Goal: Complete application form: Complete application form

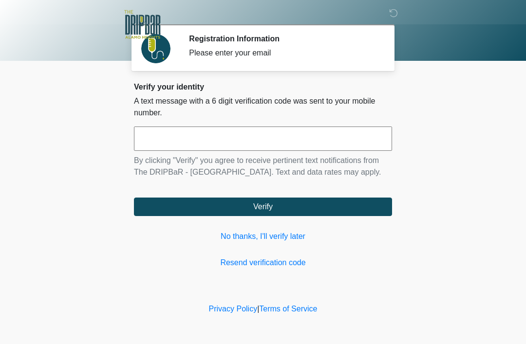
click at [352, 139] on input "text" at bounding box center [263, 139] width 258 height 24
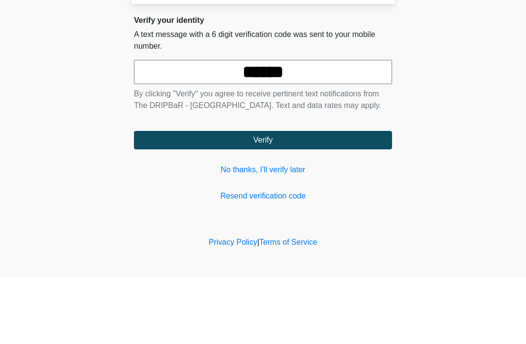
type input "******"
click at [449, 107] on body "‎ ‎ ‎ Registration Information Please enter your email Please connect to Wi-Fi …" at bounding box center [263, 172] width 526 height 344
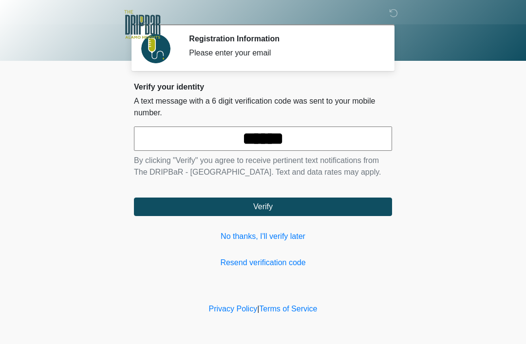
click at [334, 213] on button "Verify" at bounding box center [263, 207] width 258 height 19
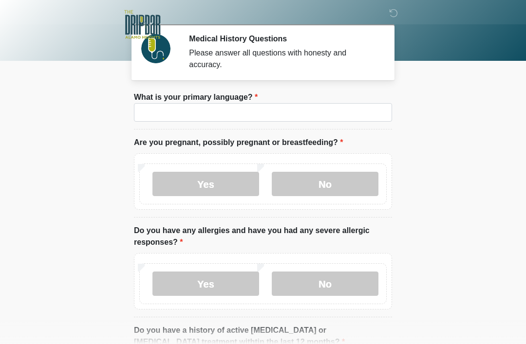
click at [157, 128] on li "What is your primary language? What is your primary language?" at bounding box center [263, 111] width 258 height 38
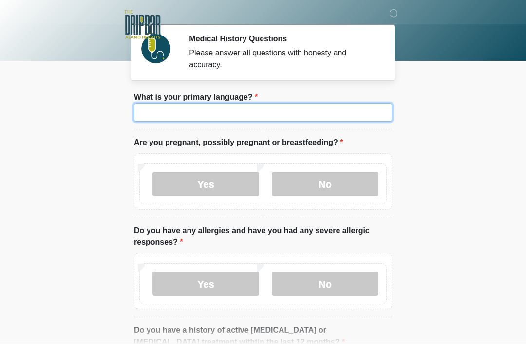
click at [367, 111] on input "What is your primary language?" at bounding box center [263, 112] width 258 height 19
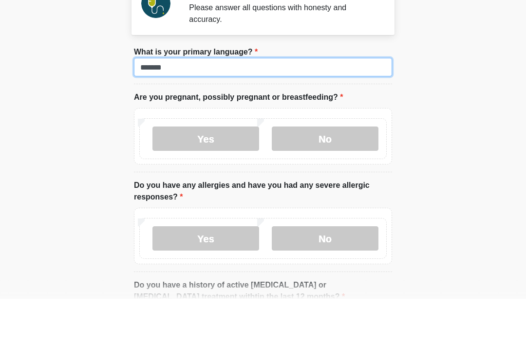
type input "*******"
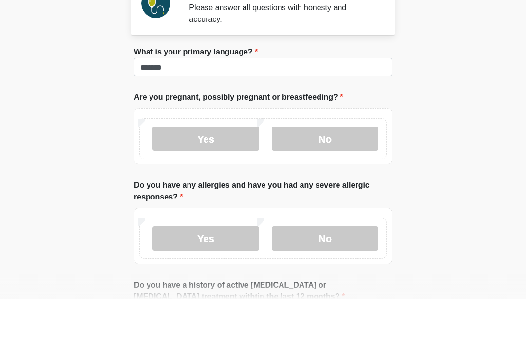
click at [238, 172] on label "Yes" at bounding box center [205, 184] width 107 height 24
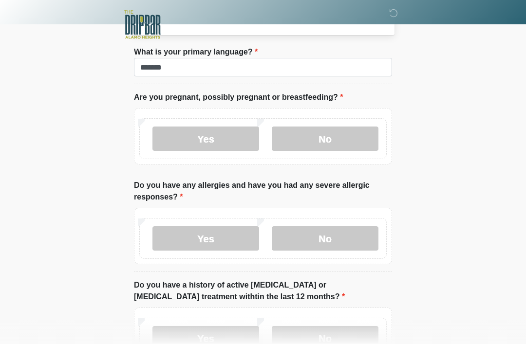
click at [323, 237] on label "No" at bounding box center [325, 238] width 107 height 24
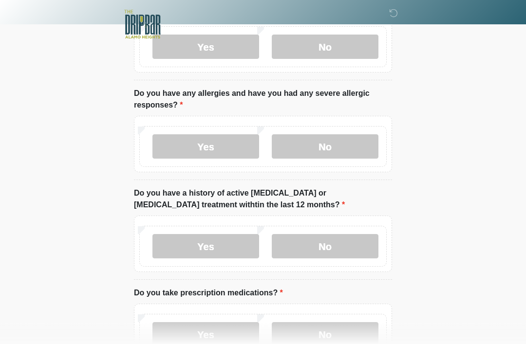
click at [343, 250] on label "No" at bounding box center [325, 247] width 107 height 24
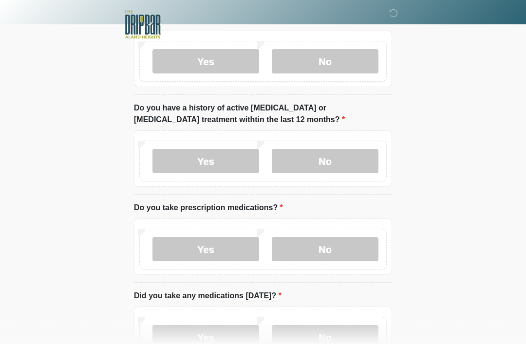
click at [221, 259] on label "Yes" at bounding box center [205, 250] width 107 height 24
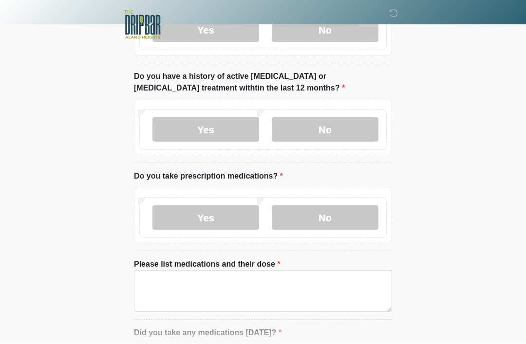
scroll to position [279, 0]
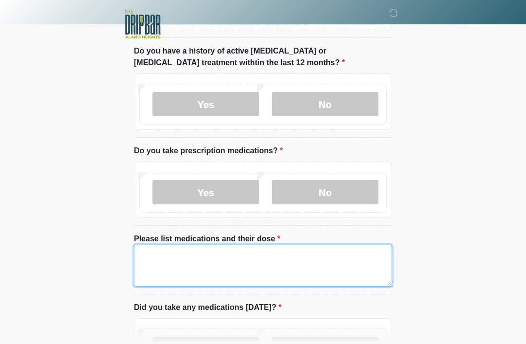
click at [291, 269] on textarea "Please list medications and their dose" at bounding box center [263, 266] width 258 height 42
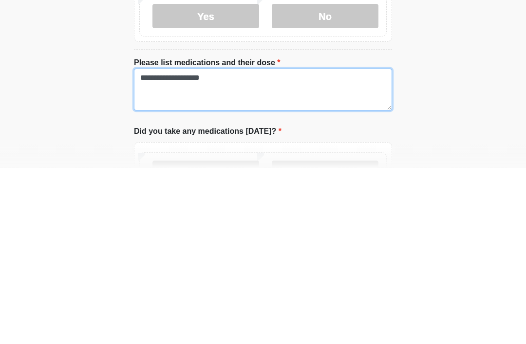
type textarea "**********"
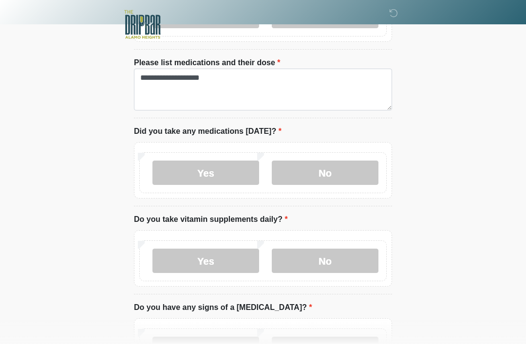
click at [177, 179] on label "Yes" at bounding box center [205, 173] width 107 height 24
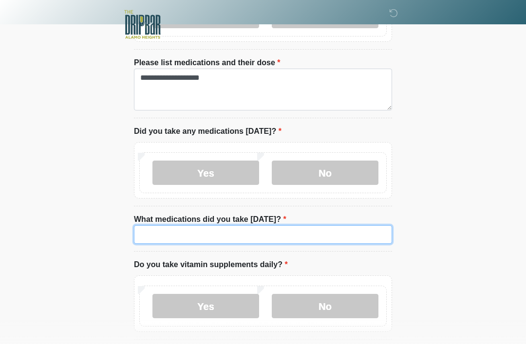
click at [332, 231] on input "What medications did you take today?" at bounding box center [263, 234] width 258 height 19
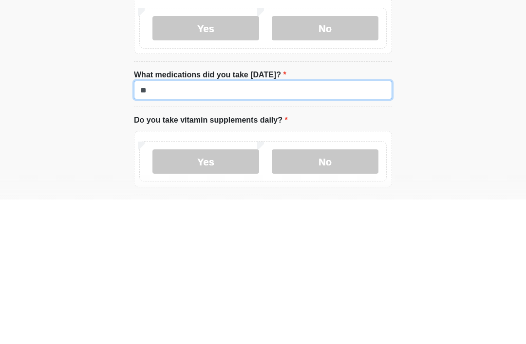
type input "*"
type input "**********"
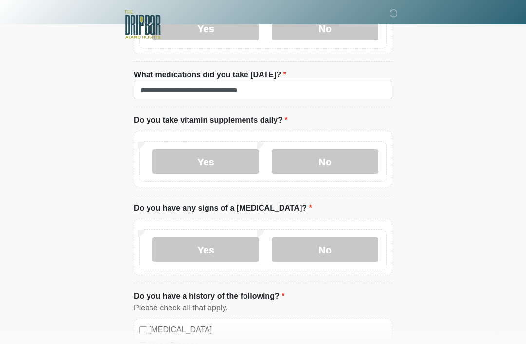
click at [331, 169] on label "No" at bounding box center [325, 161] width 107 height 24
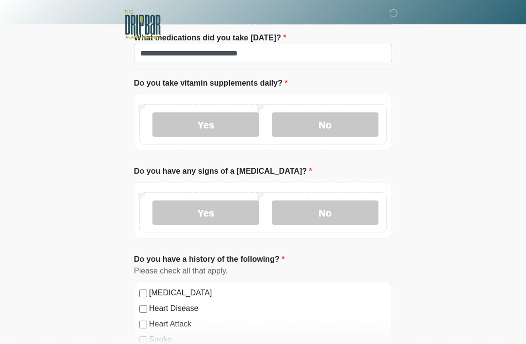
click at [347, 212] on label "No" at bounding box center [325, 213] width 107 height 24
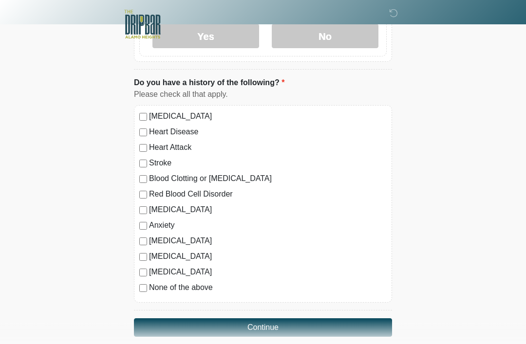
scroll to position [817, 0]
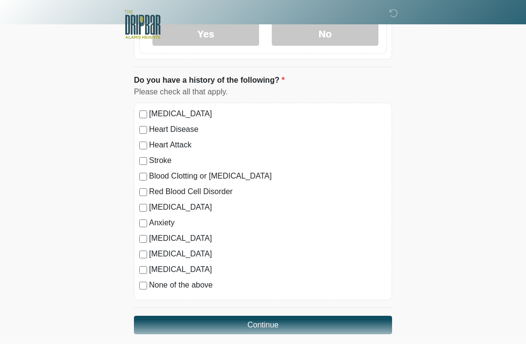
click at [193, 286] on label "None of the above" at bounding box center [268, 285] width 238 height 12
click at [315, 322] on button "Continue" at bounding box center [263, 325] width 258 height 19
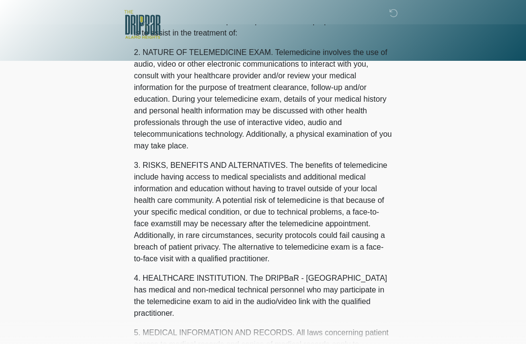
scroll to position [0, 0]
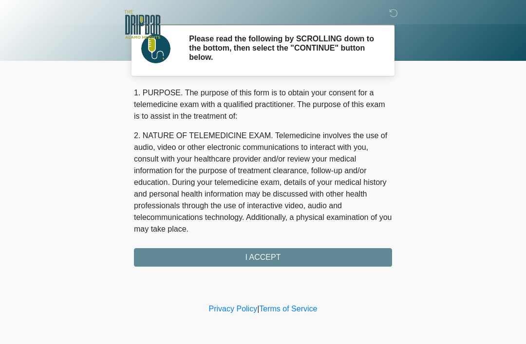
click at [359, 258] on div "1. PURPOSE. The purpose of this form is to obtain your consent for a telemedici…" at bounding box center [263, 177] width 258 height 180
click at [315, 259] on div "1. PURPOSE. The purpose of this form is to obtain your consent for a telemedici…" at bounding box center [263, 177] width 258 height 180
click at [272, 259] on div "1. PURPOSE. The purpose of this form is to obtain your consent for a telemedici…" at bounding box center [263, 177] width 258 height 180
click at [266, 252] on div "1. PURPOSE. The purpose of this form is to obtain your consent for a telemedici…" at bounding box center [263, 177] width 258 height 180
click at [260, 260] on div "1. PURPOSE. The purpose of this form is to obtain your consent for a telemedici…" at bounding box center [263, 177] width 258 height 180
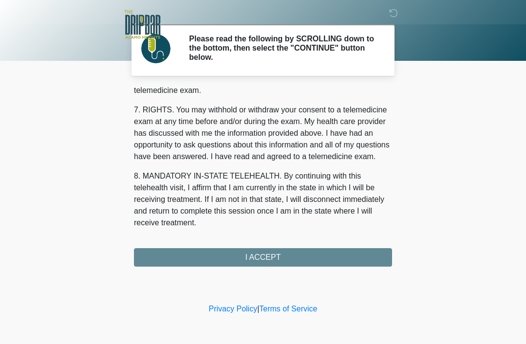
click at [298, 261] on div "1. PURPOSE. The purpose of this form is to obtain your consent for a telemedici…" at bounding box center [263, 177] width 258 height 180
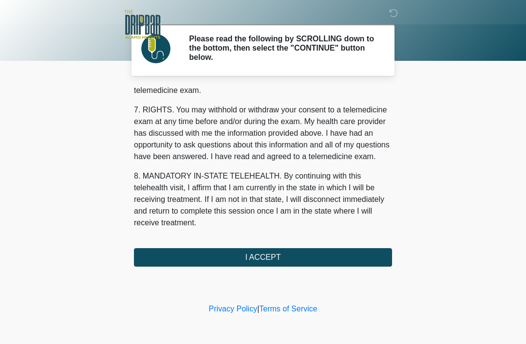
click at [296, 259] on button "I ACCEPT" at bounding box center [263, 257] width 258 height 19
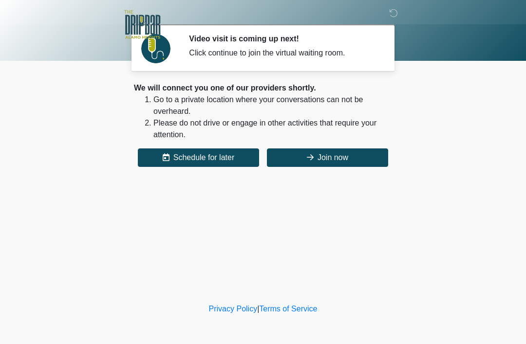
click at [339, 164] on button "Join now" at bounding box center [327, 158] width 121 height 19
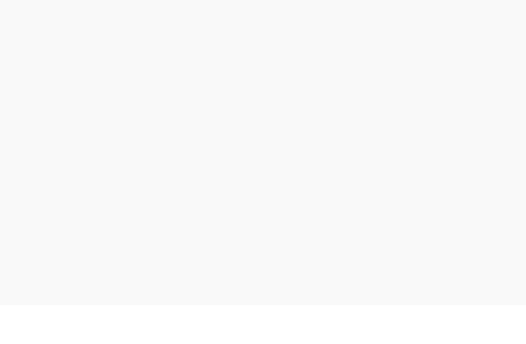
scroll to position [3, 0]
